Goal: Task Accomplishment & Management: Use online tool/utility

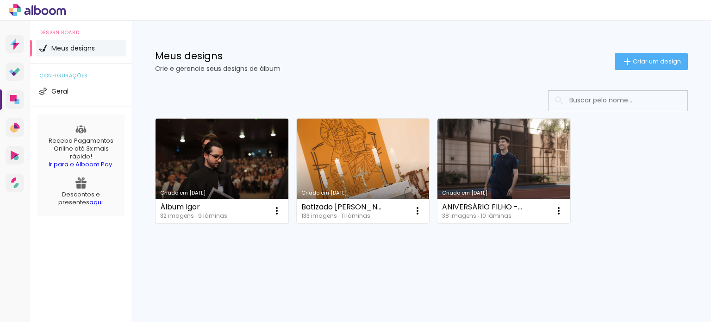
click at [219, 125] on link "Criado em [DATE]" at bounding box center [222, 171] width 133 height 105
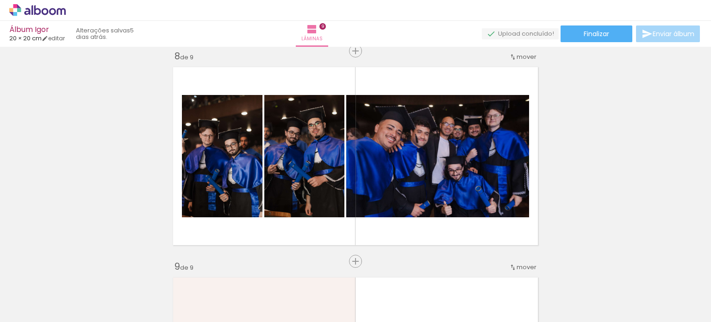
scroll to position [1481, 0]
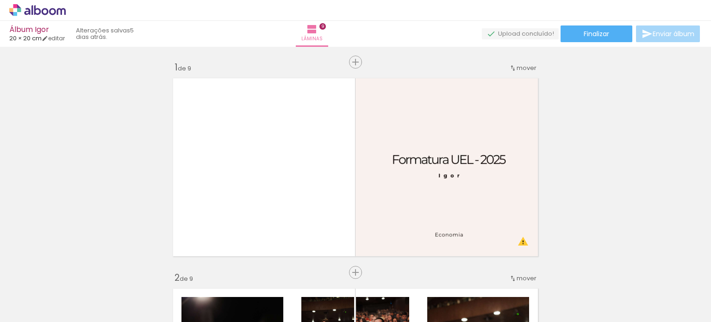
scroll to position [1481, 0]
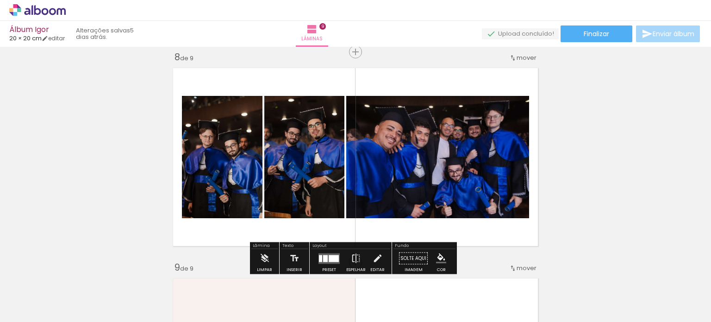
click at [33, 12] on icon at bounding box center [31, 10] width 1 height 10
